Goal: Navigation & Orientation: Find specific page/section

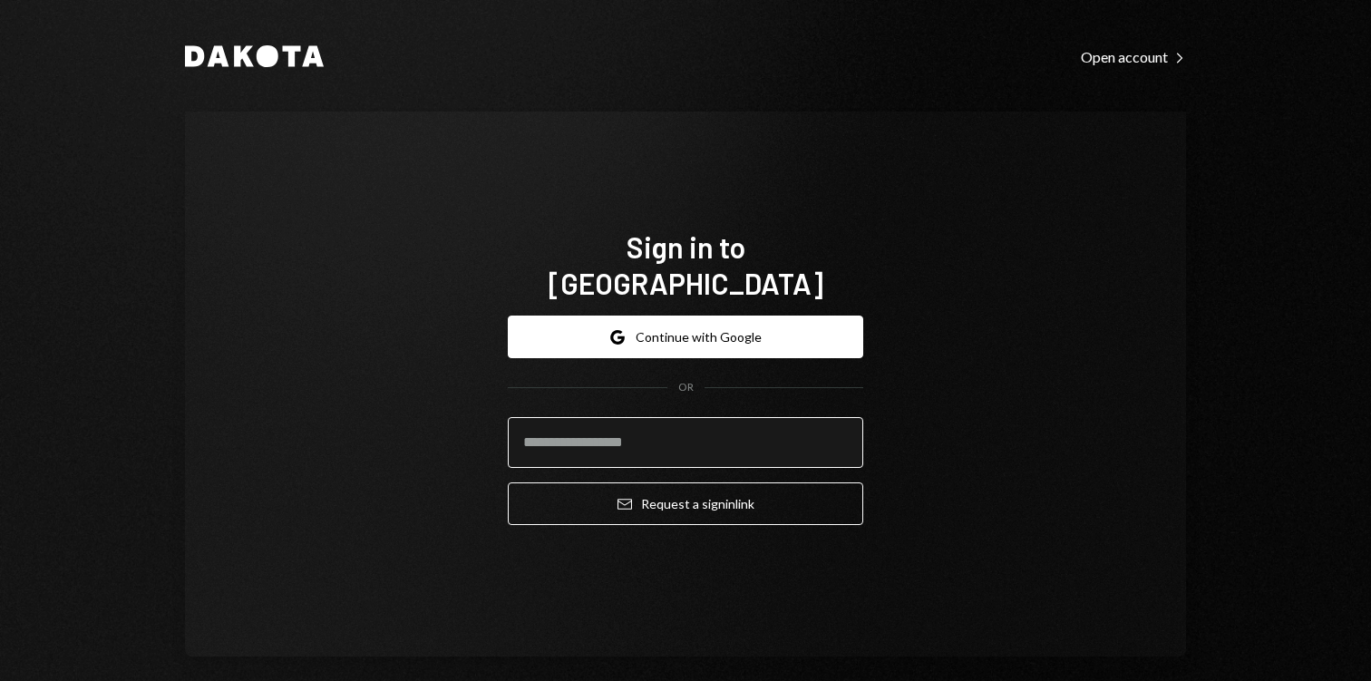
click at [669, 427] on input "email" at bounding box center [685, 442] width 355 height 51
type input "**********"
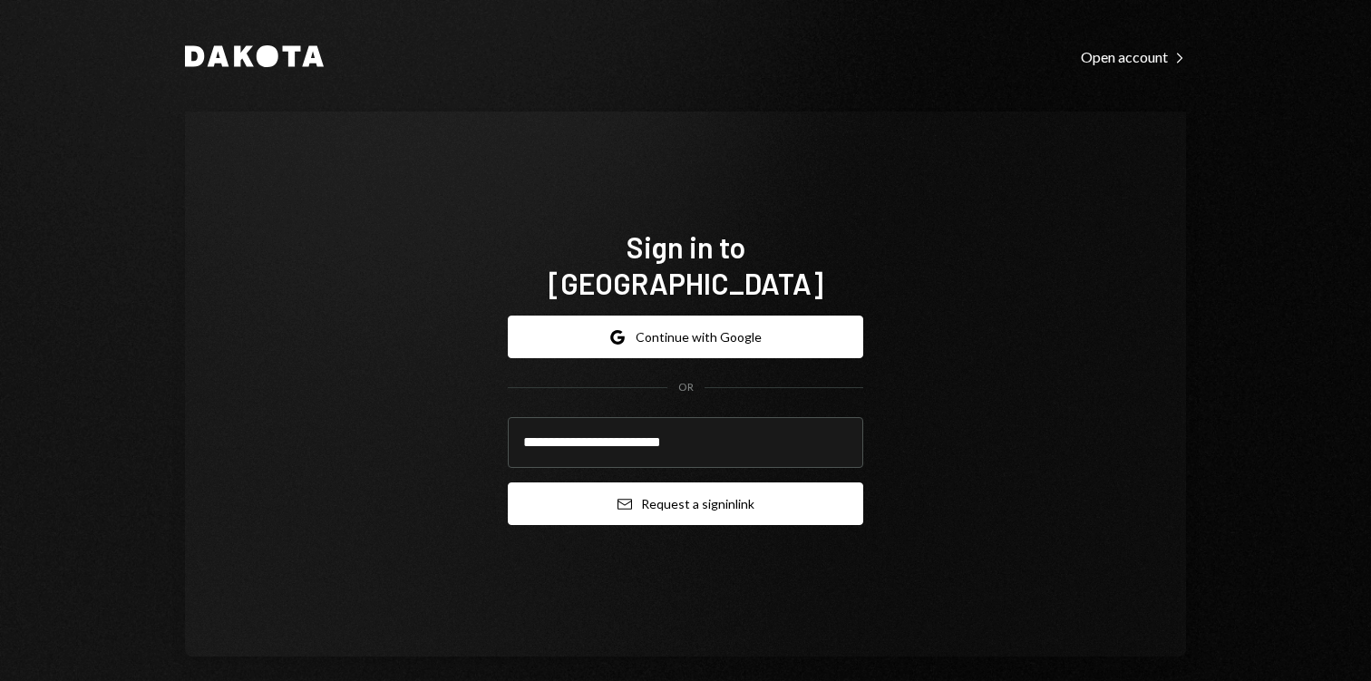
click at [660, 495] on button "Email Request a sign in link" at bounding box center [685, 503] width 355 height 43
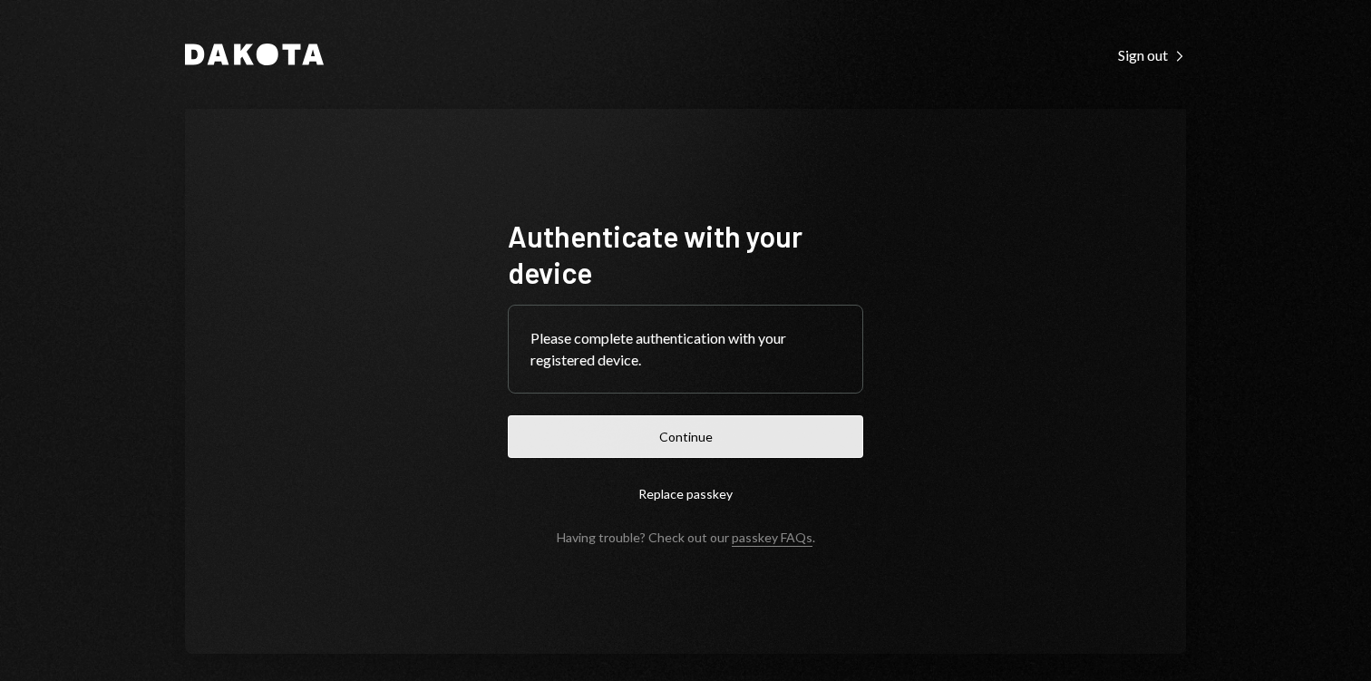
click at [678, 437] on button "Continue" at bounding box center [685, 436] width 355 height 43
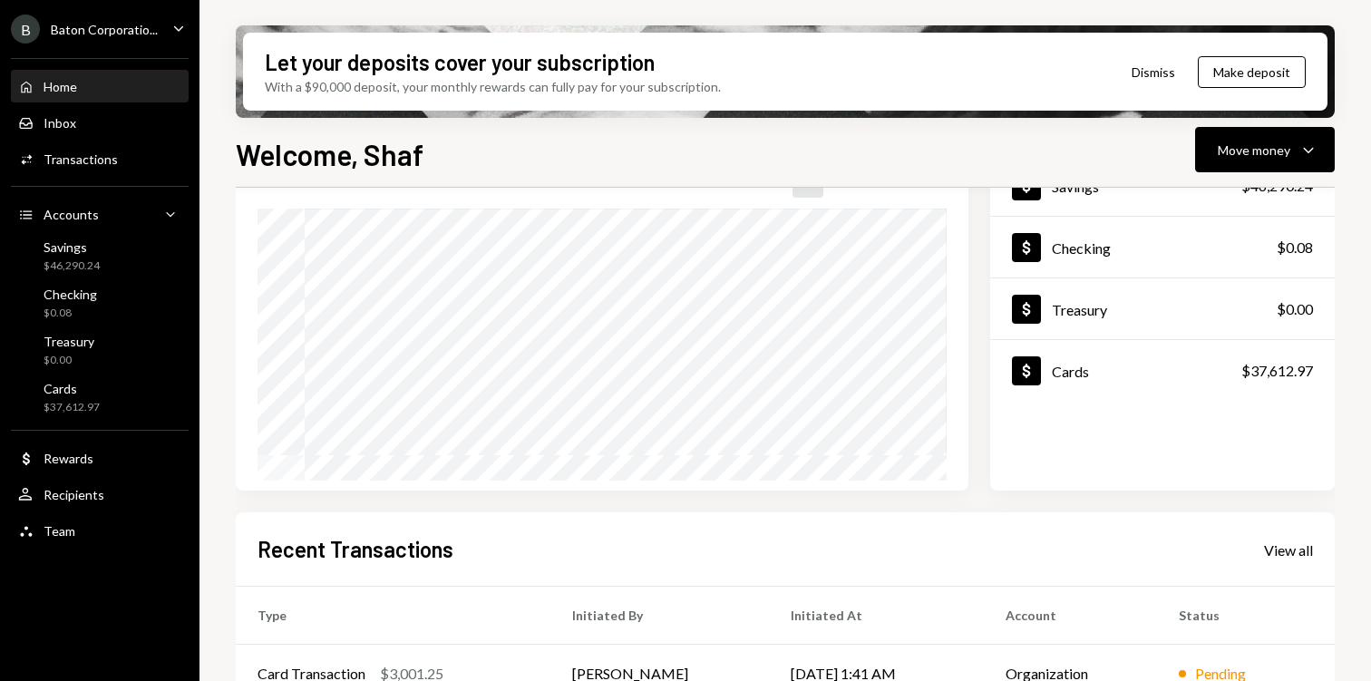
scroll to position [412, 0]
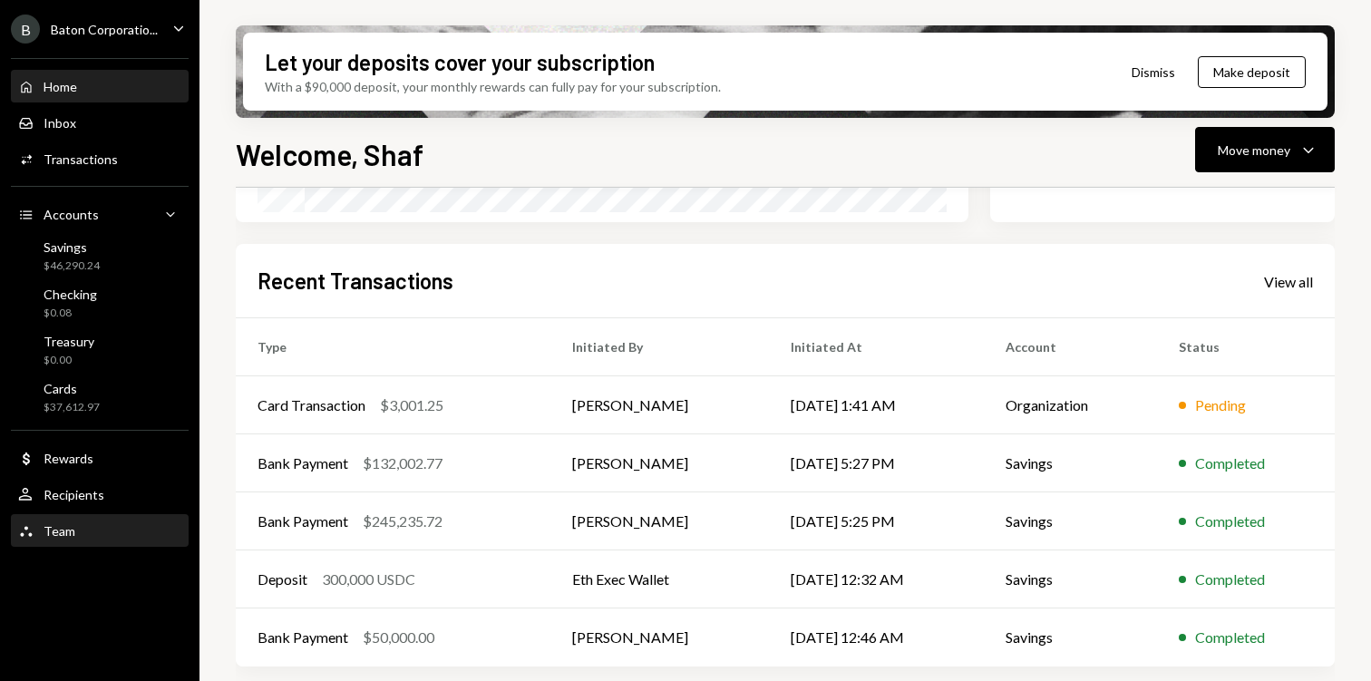
click at [97, 519] on div "Team Team" at bounding box center [99, 531] width 163 height 31
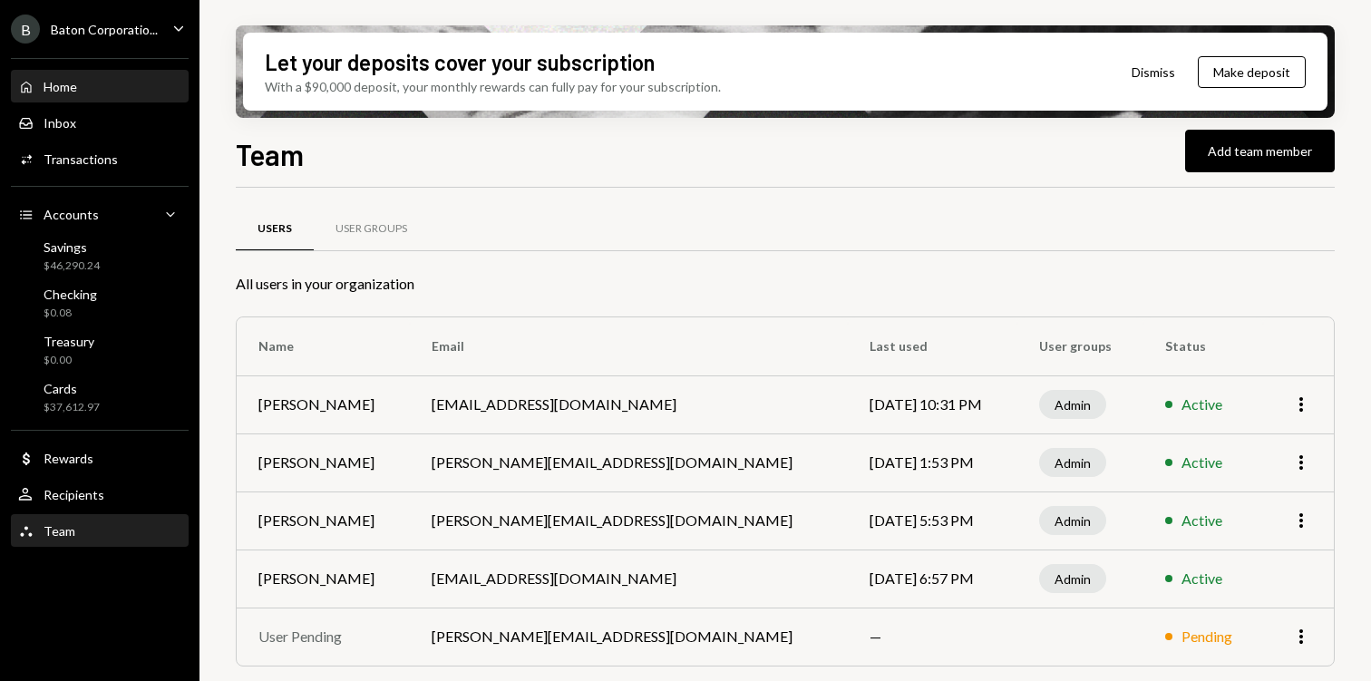
click at [105, 96] on div "Home Home" at bounding box center [99, 87] width 163 height 31
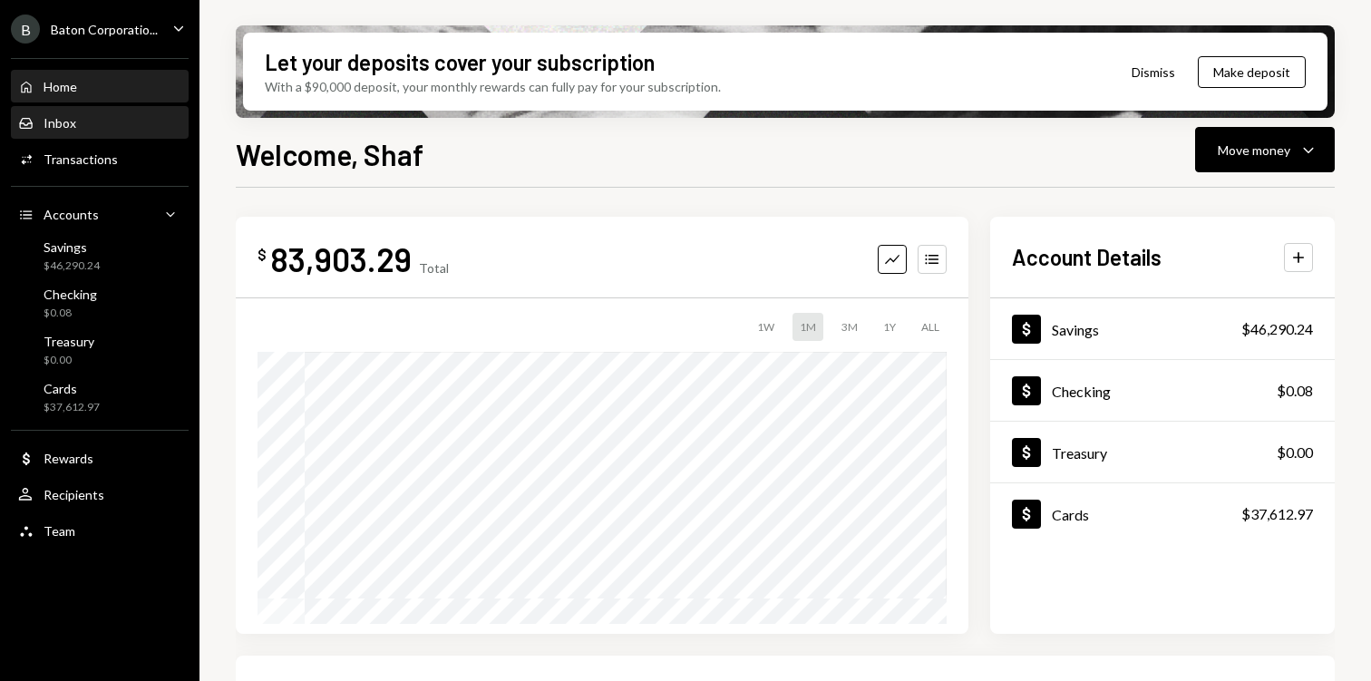
click at [91, 118] on div "Inbox Inbox" at bounding box center [99, 123] width 163 height 16
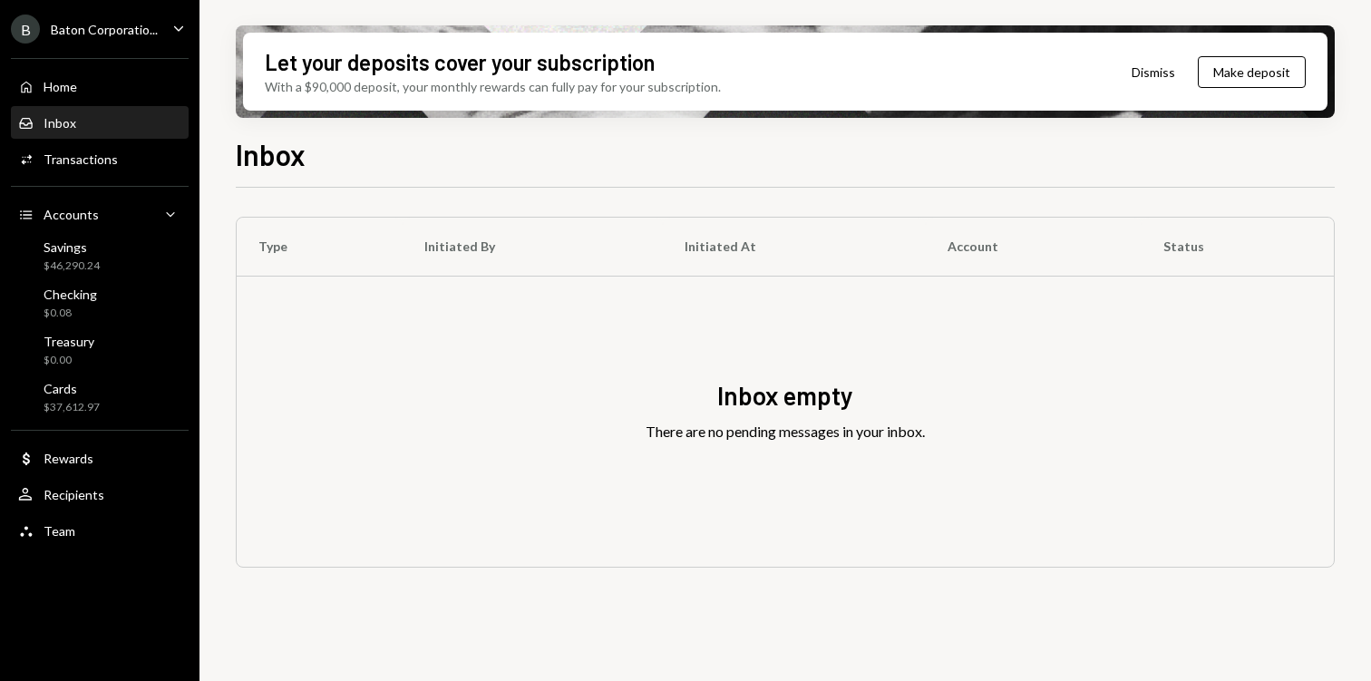
click at [142, 41] on div "B Baton Corporatio..." at bounding box center [84, 29] width 147 height 29
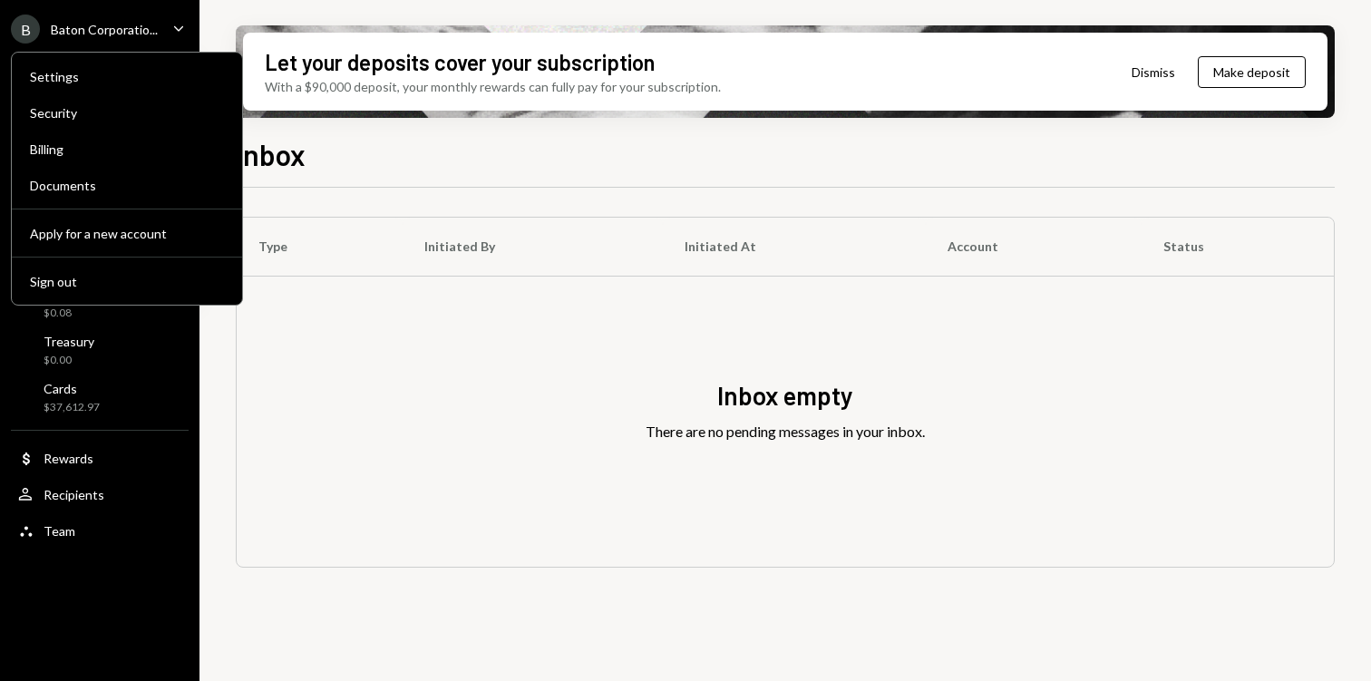
click at [148, 32] on div "Baton Corporatio..." at bounding box center [104, 29] width 107 height 15
